Goal: Information Seeking & Learning: Learn about a topic

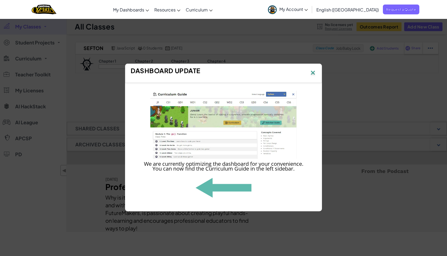
click at [310, 73] on img at bounding box center [312, 73] width 7 height 8
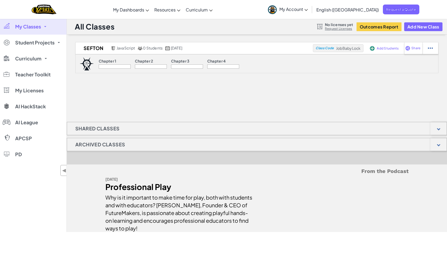
click at [88, 63] on img at bounding box center [87, 63] width 14 height 13
click at [44, 44] on span "Student Projects" at bounding box center [34, 42] width 39 height 5
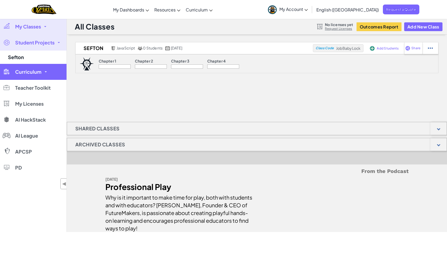
click at [41, 65] on link "Curriculum" at bounding box center [33, 72] width 67 height 16
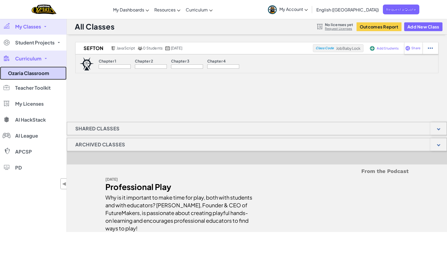
click at [39, 75] on link "Ozaria Classroom" at bounding box center [33, 73] width 67 height 13
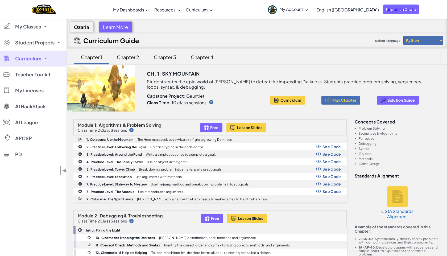
click at [308, 10] on span "My Account" at bounding box center [293, 9] width 28 height 6
